Goal: Find contact information: Find contact information

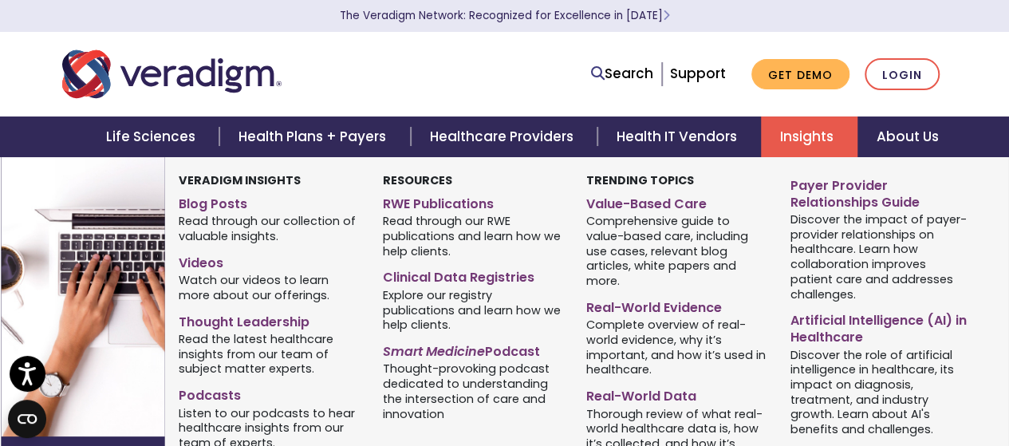
click at [788, 135] on link "Insights" at bounding box center [809, 136] width 97 height 41
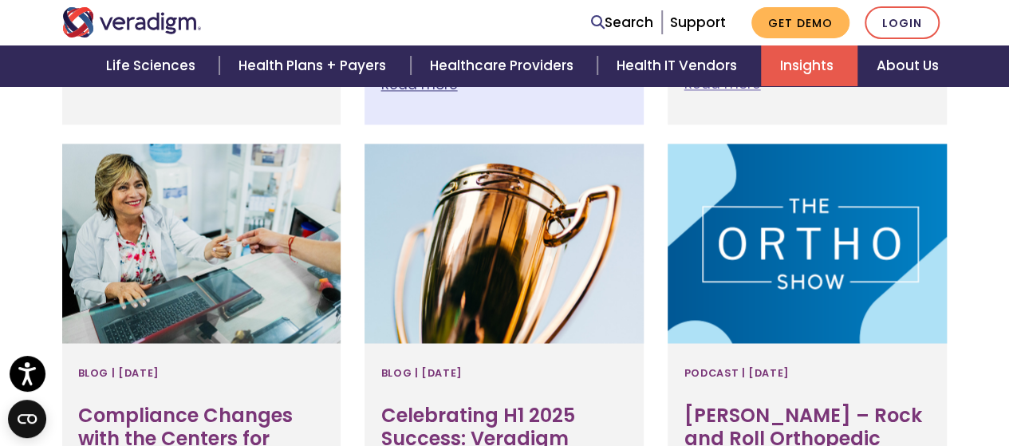
scroll to position [1197, 0]
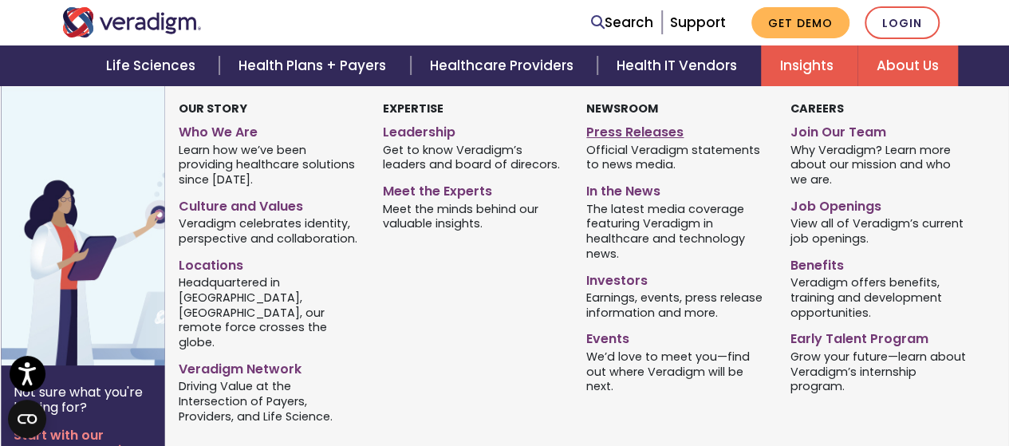
click at [630, 136] on link "Press Releases" at bounding box center [676, 129] width 180 height 23
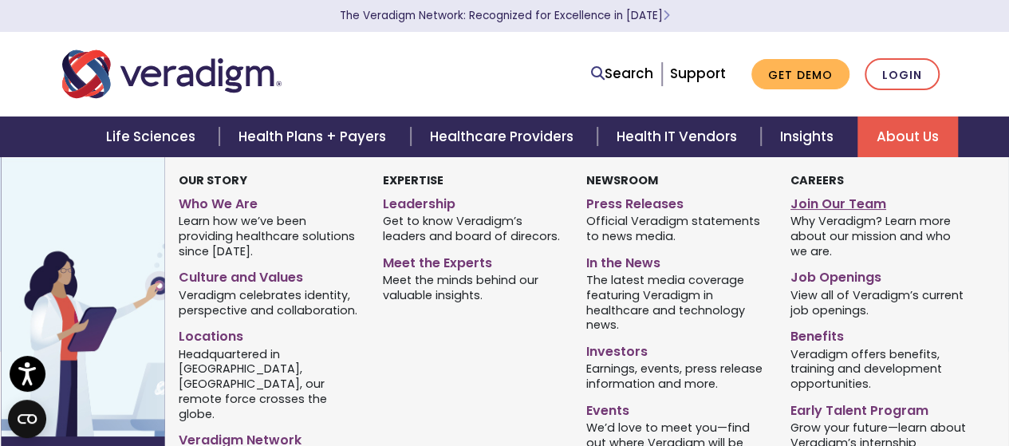
click at [850, 202] on link "Join Our Team" at bounding box center [880, 201] width 180 height 23
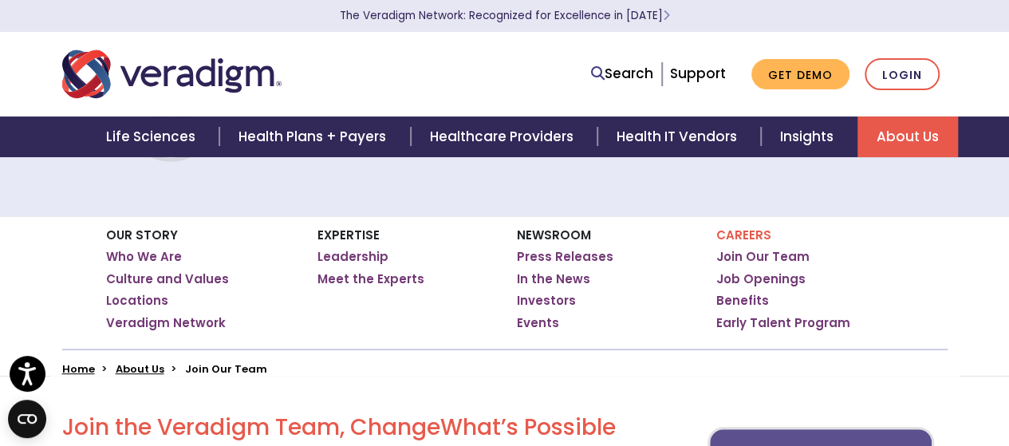
scroll to position [160, 0]
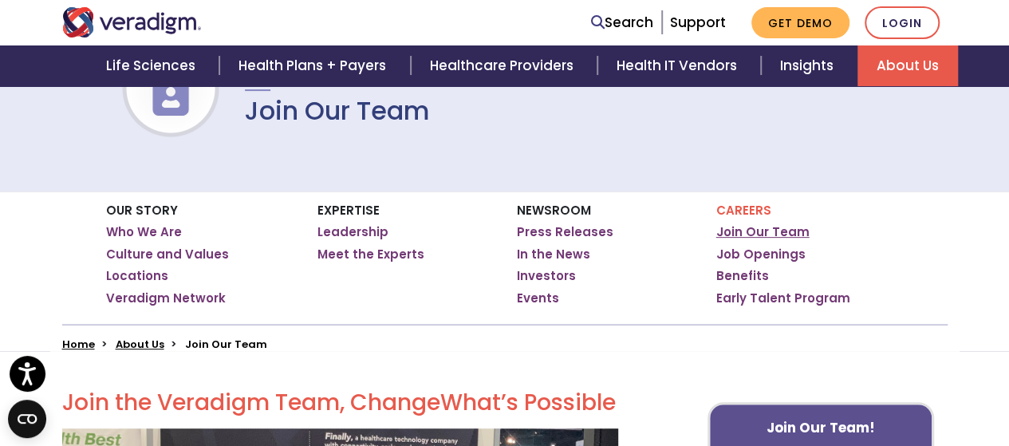
click at [766, 234] on link "Join Our Team" at bounding box center [762, 232] width 93 height 16
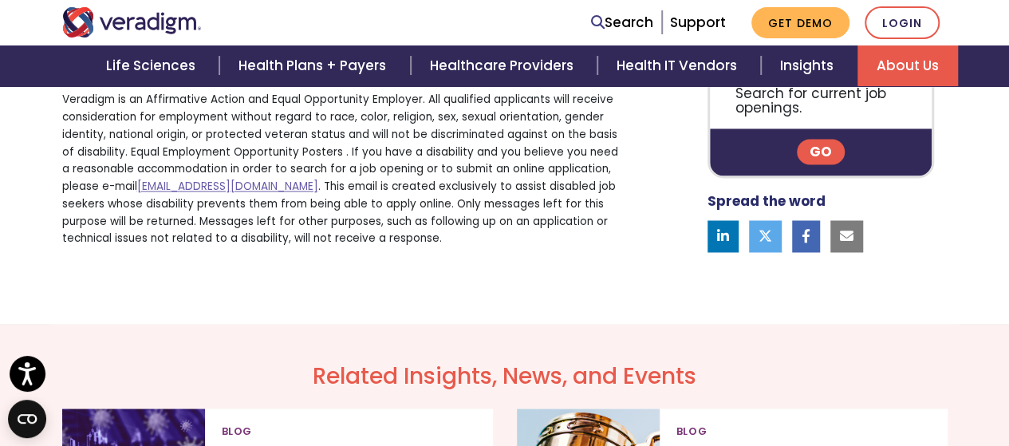
scroll to position [1276, 0]
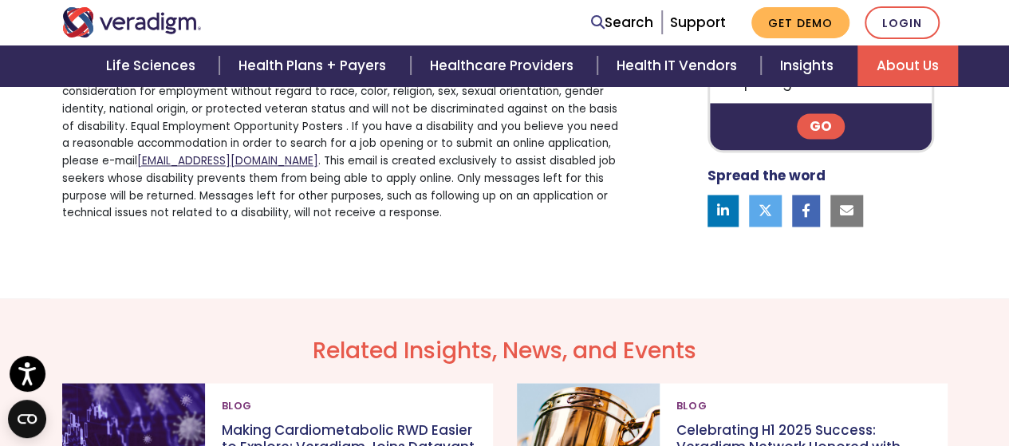
drag, startPoint x: 350, startPoint y: 191, endPoint x: 260, endPoint y: 191, distance: 90.1
click at [260, 191] on p "Veradigm is an Affirmative Action and Equal Opportunity Employer. All qualified…" at bounding box center [340, 143] width 556 height 156
copy link "@[DOMAIN_NAME]"
